Goal: Communication & Community: Answer question/provide support

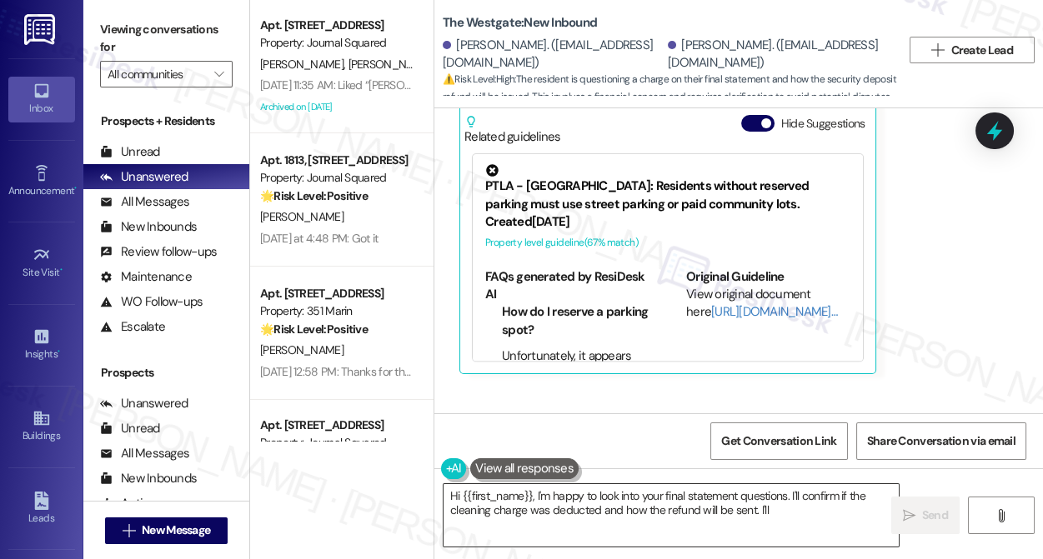
scroll to position [5210, 0]
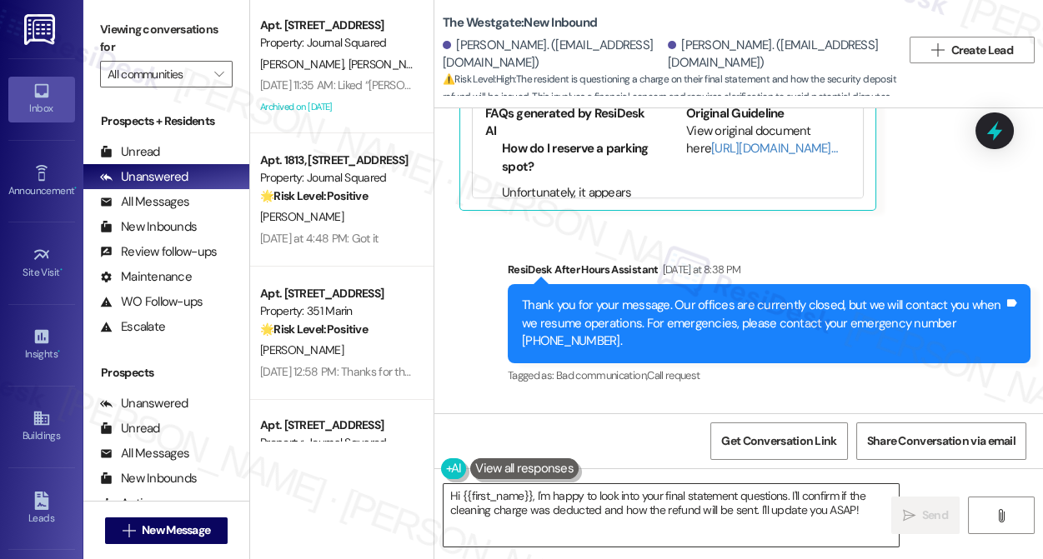
click at [611, 511] on textarea "Hi {{first_name}}, I'm happy to look into your final statement questions. I'll …" at bounding box center [670, 515] width 455 height 63
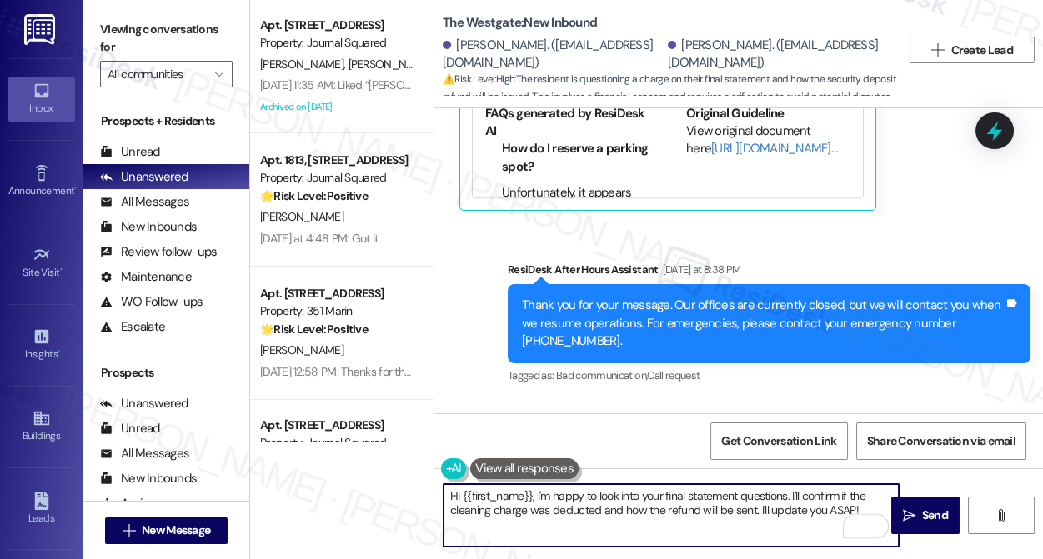
drag, startPoint x: 859, startPoint y: 506, endPoint x: 539, endPoint y: 486, distance: 320.7
click at [539, 486] on textarea "Hi {{first_name}}, I'm happy to look into your final statement questions. I'll …" at bounding box center [670, 515] width 455 height 63
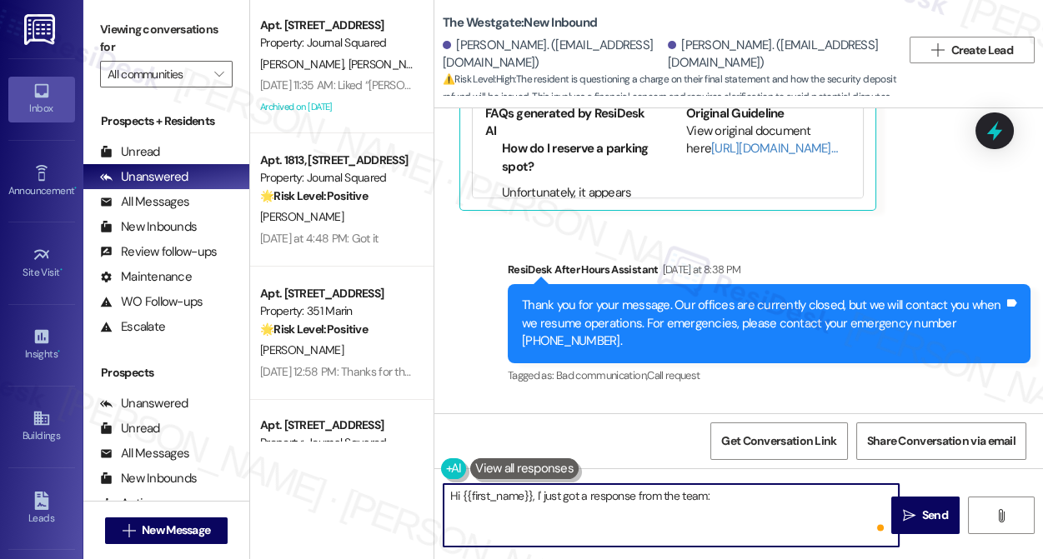
paste textarea "The amount did come out of your deposit. You guys do not owe anything and a che…"
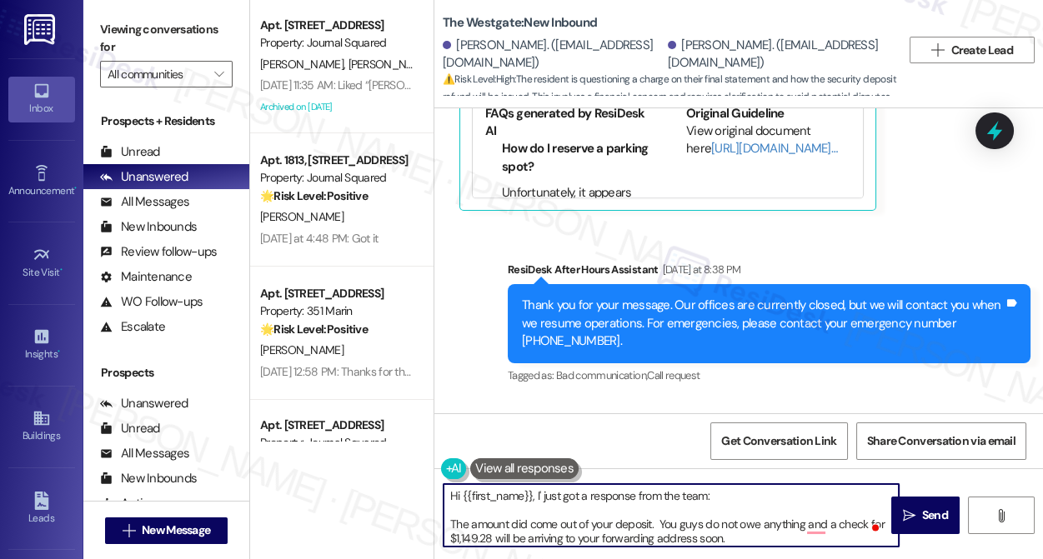
click at [565, 517] on textarea "Hi {{first_name}}, I' just got a response from the team: The amount did come ou…" at bounding box center [670, 515] width 455 height 63
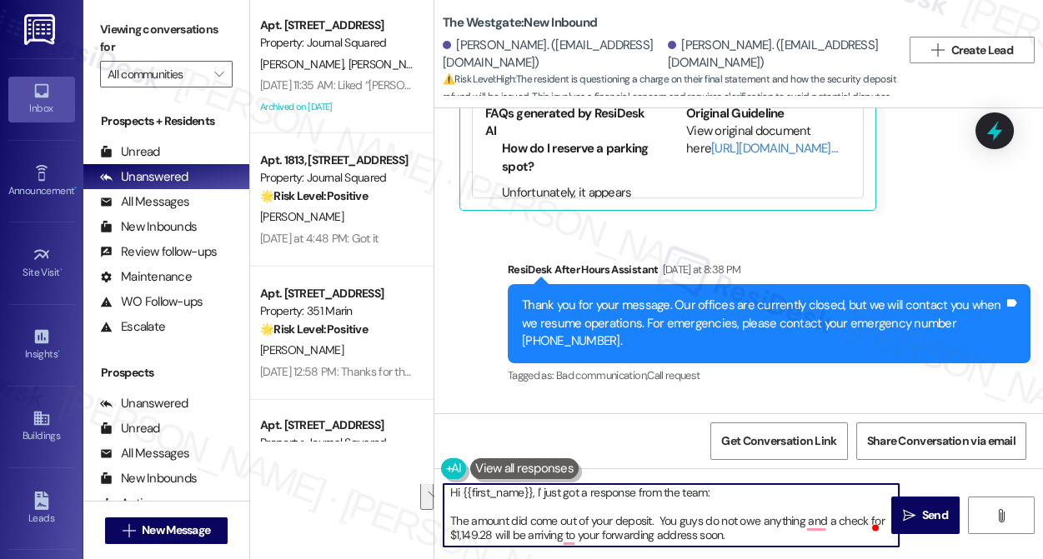
scroll to position [4, 0]
click at [703, 524] on textarea "Hi {{first_name}}, I' just got a response from the team: The amount did come ou…" at bounding box center [670, 515] width 455 height 63
click at [745, 537] on textarea "Hi {{first_name}}, I' just got a response from the team: The amount did come ou…" at bounding box center [670, 515] width 455 height 63
click at [541, 490] on textarea "Hi {{first_name}}, I' just got a response from the team: The amount did come ou…" at bounding box center [670, 515] width 455 height 63
click at [594, 522] on textarea "Hi {{first_name}}, I just got a response from the team: The amount did come out…" at bounding box center [670, 515] width 455 height 63
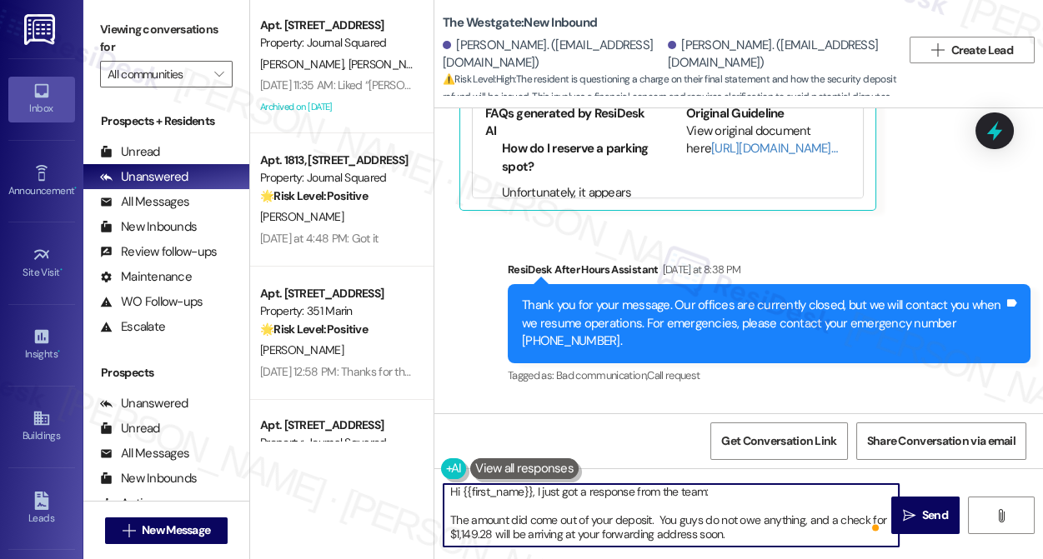
click at [594, 522] on textarea "Hi {{first_name}}, I just got a response from the team: The amount did come out…" at bounding box center [670, 515] width 455 height 63
click at [451, 522] on textarea "Hi {{first_name}}, I just got a response from the team: The amount did come out…" at bounding box center [670, 515] width 455 height 63
click at [740, 526] on textarea "Hi {{first_name}}, I just got a response from the team: "The amount did come ou…" at bounding box center [670, 515] width 455 height 63
click at [734, 539] on textarea "Hi {{first_name}}, I just got a response from the team: "The amount did come ou…" at bounding box center [670, 515] width 455 height 63
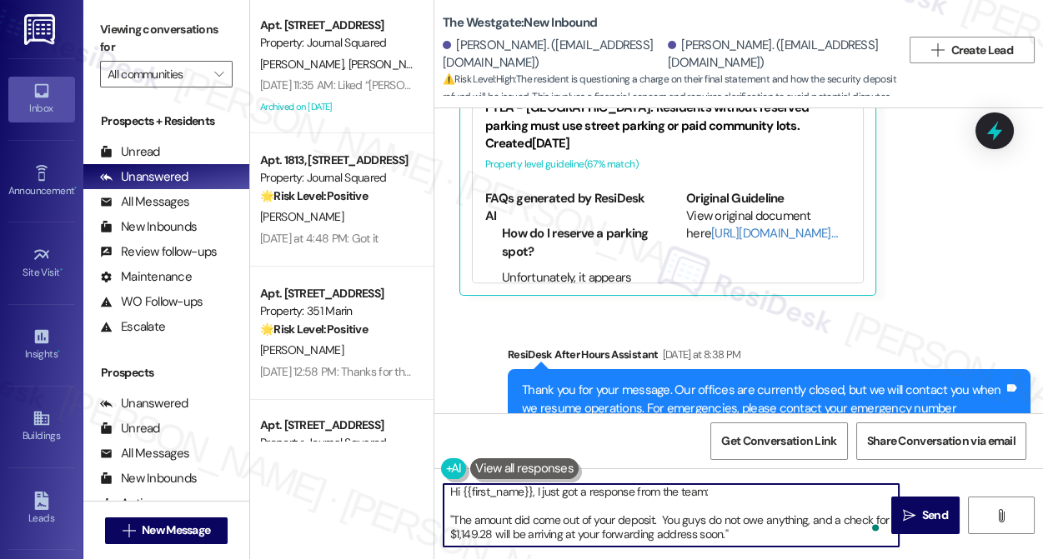
scroll to position [5059, 0]
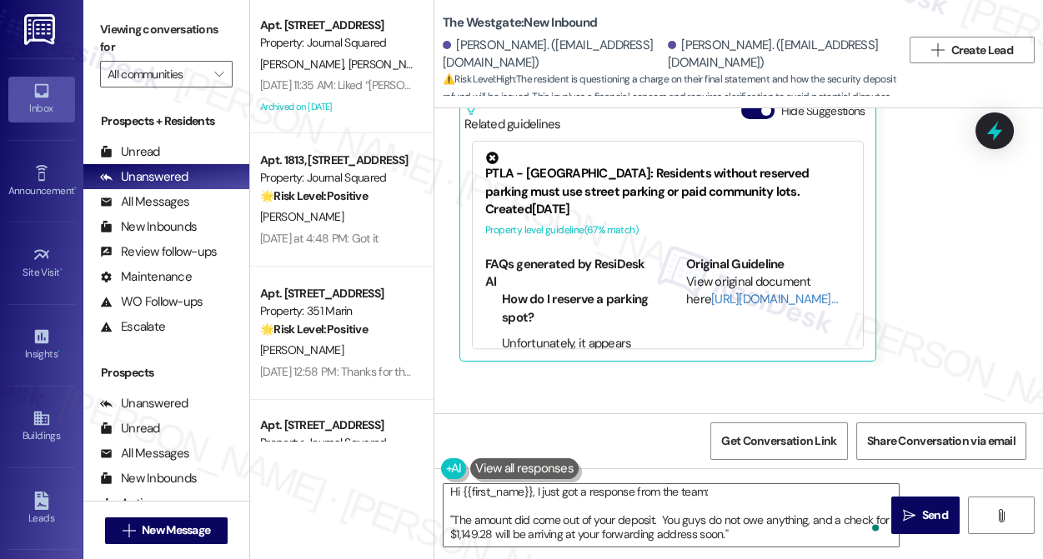
click at [464, 44] on div "[PERSON_NAME]. ([EMAIL_ADDRESS][DOMAIN_NAME])" at bounding box center [553, 55] width 221 height 36
copy div "Yuzuha"
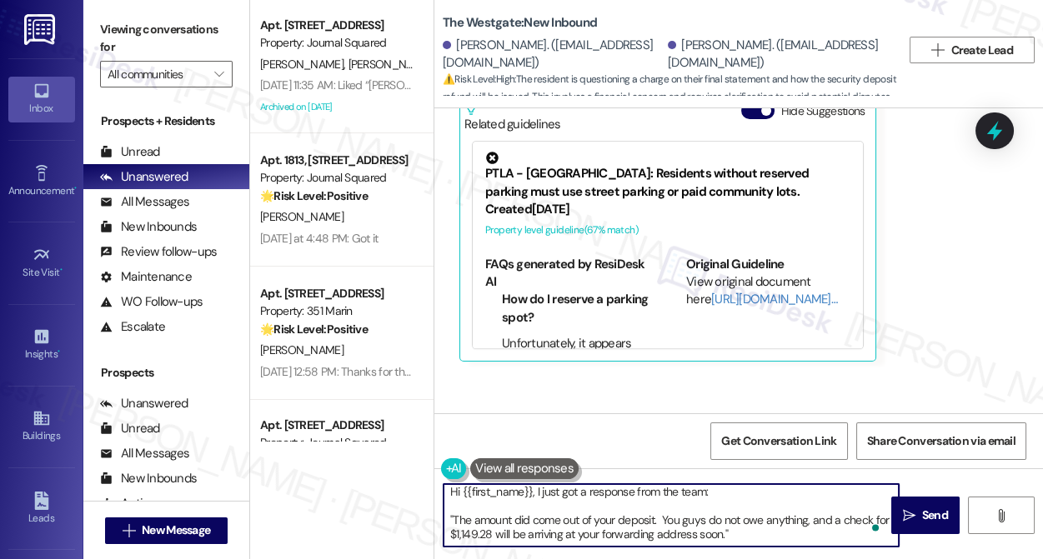
scroll to position [0, 0]
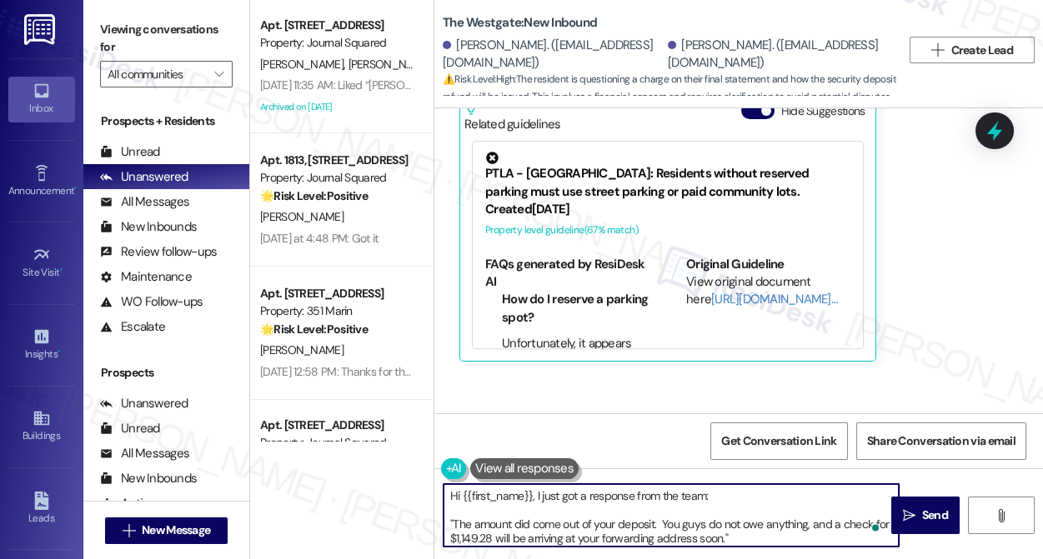
drag, startPoint x: 463, startPoint y: 492, endPoint x: 534, endPoint y: 489, distance: 70.9
click at [534, 489] on textarea "Hi {{first_name}}, I just got a response from the team: "The amount did come ou…" at bounding box center [670, 515] width 455 height 63
paste textarea "Yuzuha"
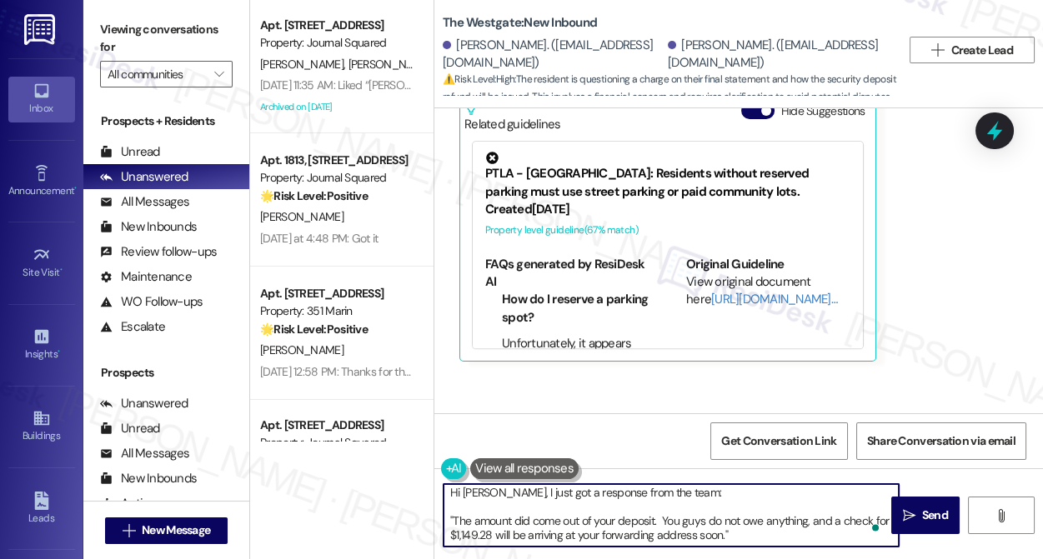
scroll to position [4, 0]
click at [542, 510] on textarea "Hi [PERSON_NAME], I just got a response from the team: "The amount did come out…" at bounding box center [670, 515] width 455 height 63
click at [765, 534] on textarea "Hi [PERSON_NAME], I just got a response from the team: "The amount did come out…" at bounding box center [670, 515] width 455 height 63
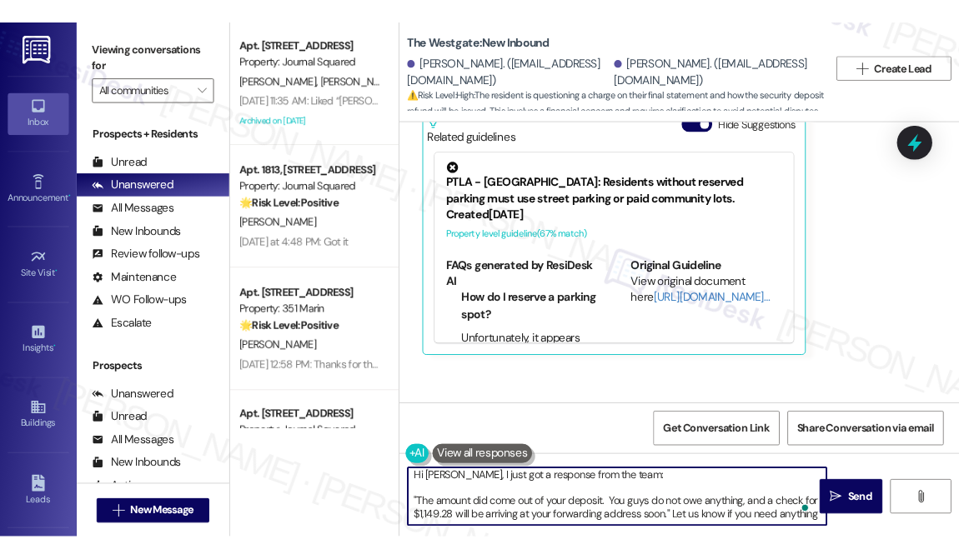
scroll to position [13, 0]
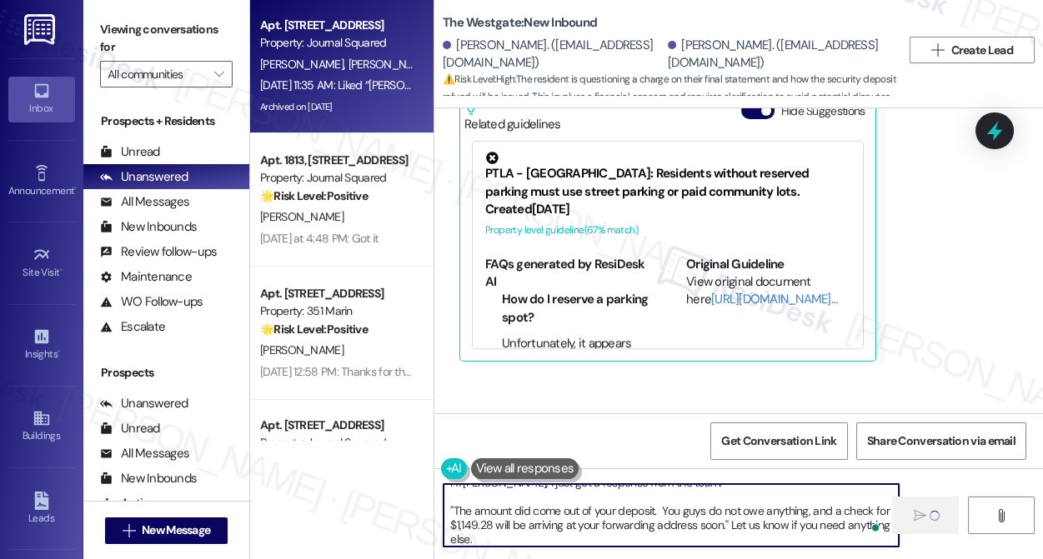
type textarea "Hi [PERSON_NAME], I just got a response from the team: "The amount did come out…"
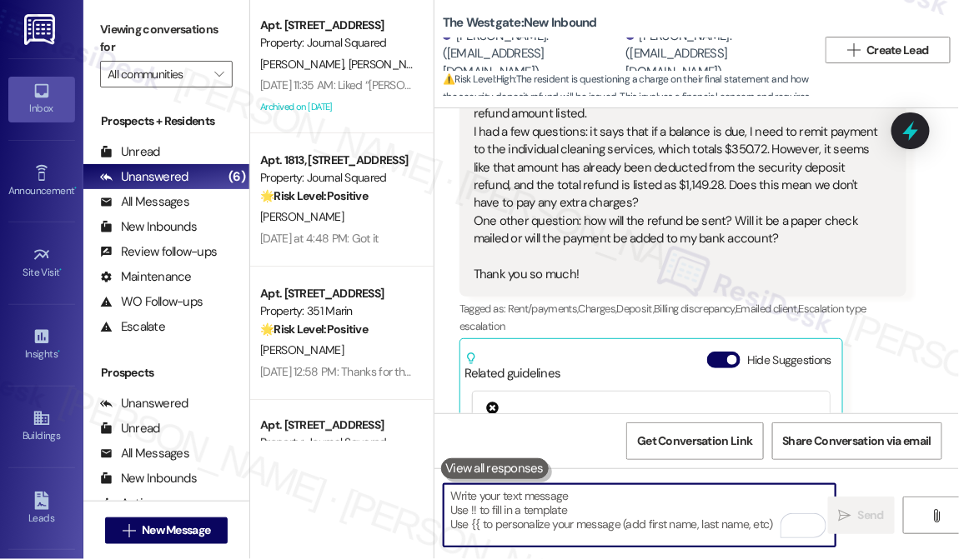
scroll to position [0, 0]
